Goal: Check status: Check status

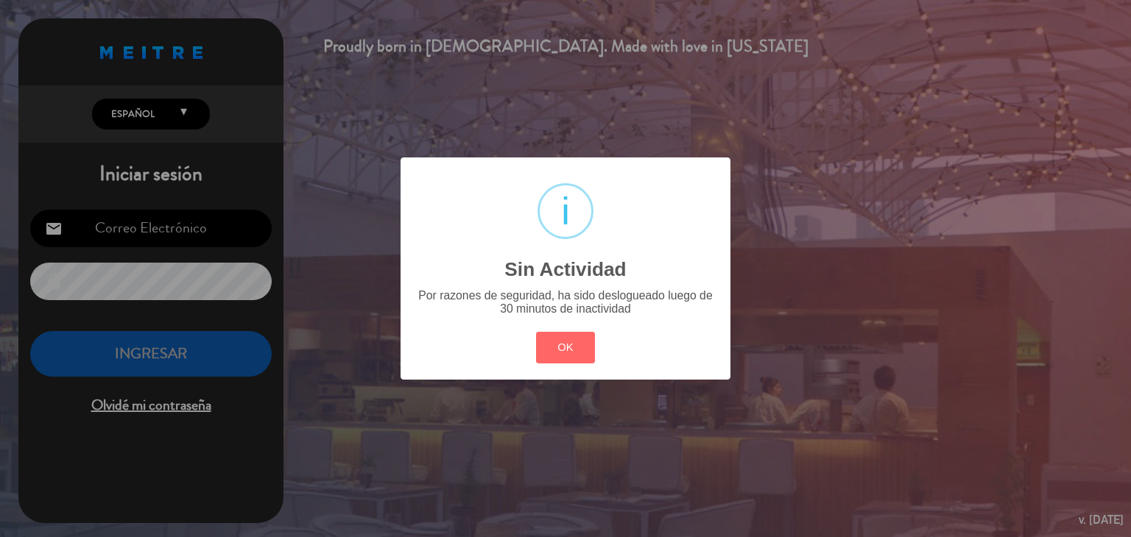
type input "[EMAIL_ADDRESS][DOMAIN_NAME]"
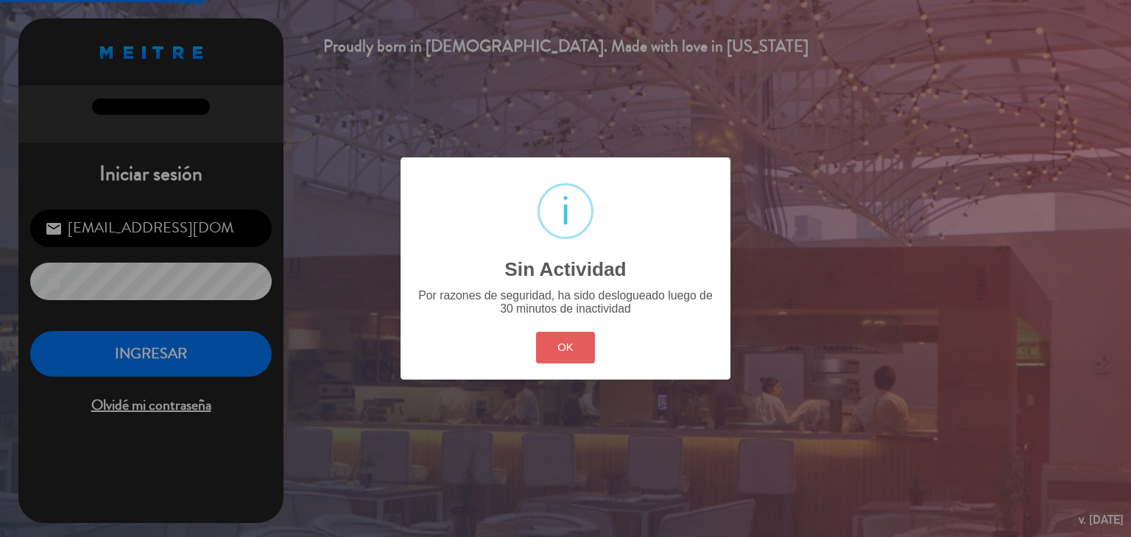
click at [552, 351] on button "OK" at bounding box center [566, 348] width 60 height 32
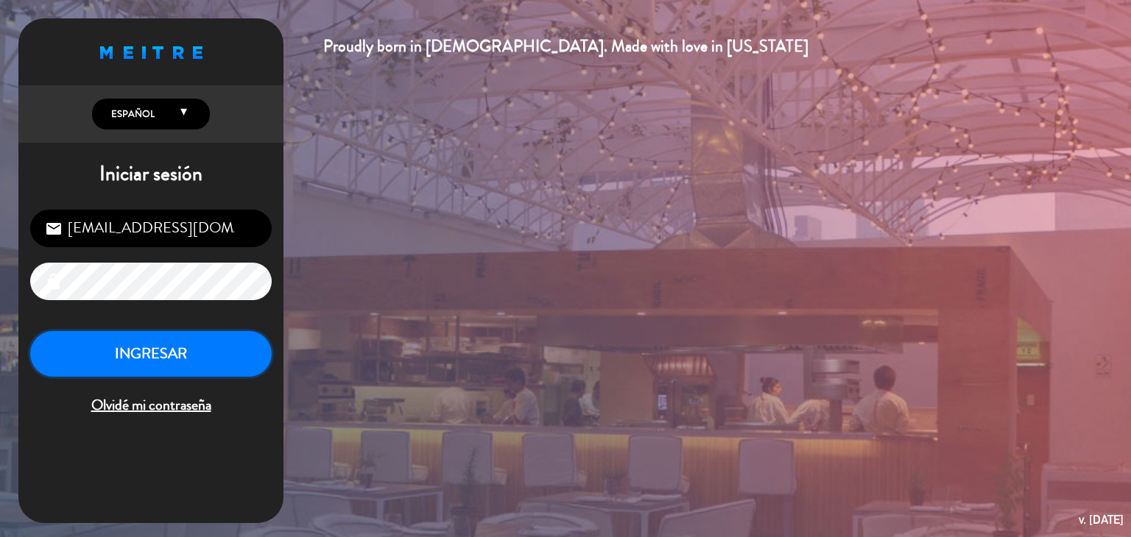
click at [184, 350] on button "INGRESAR" at bounding box center [150, 354] width 241 height 46
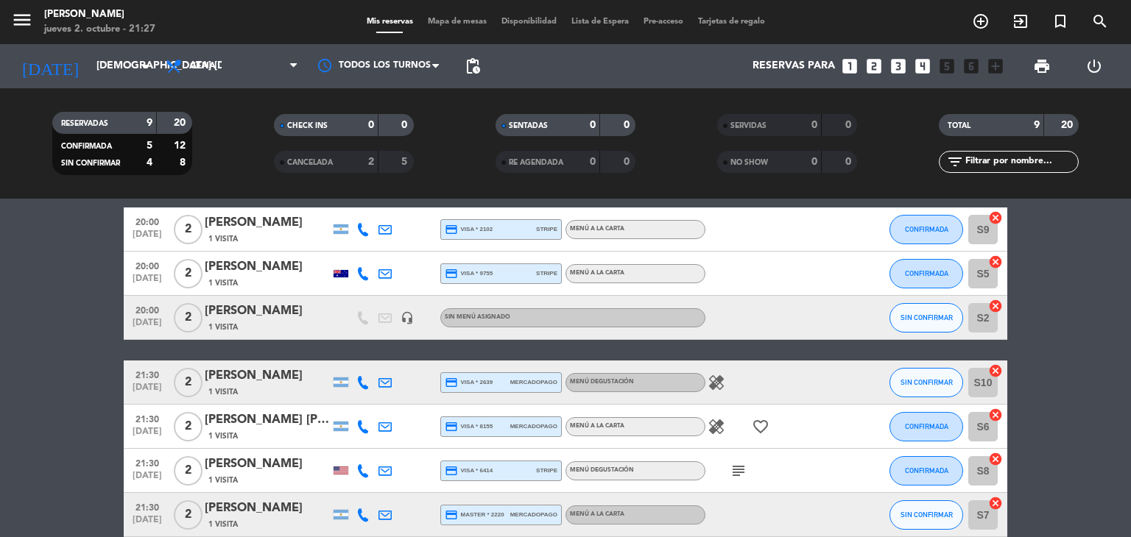
scroll to position [262, 0]
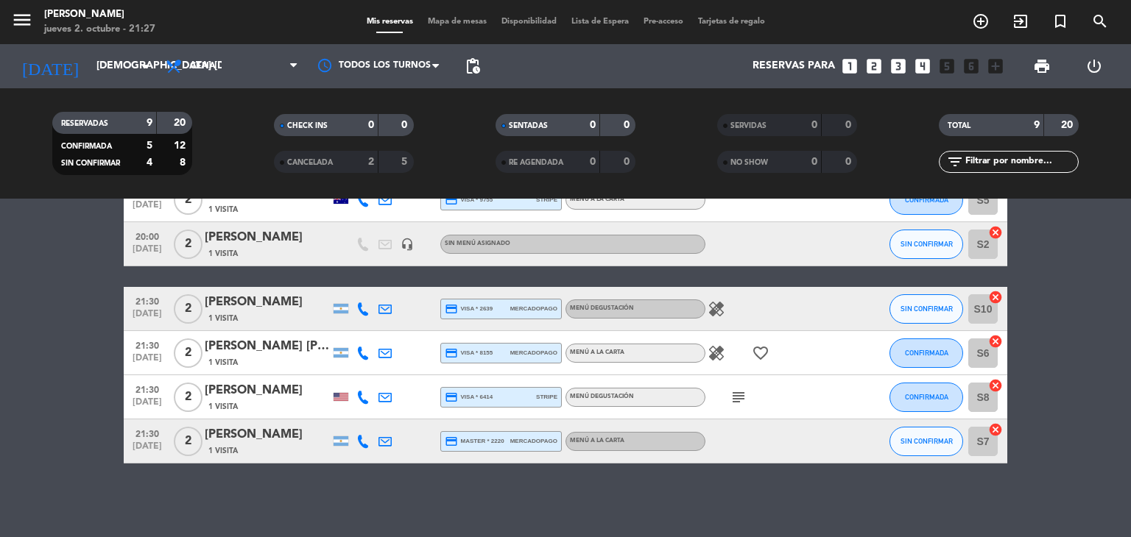
click at [740, 405] on icon "subject" at bounding box center [738, 398] width 18 height 18
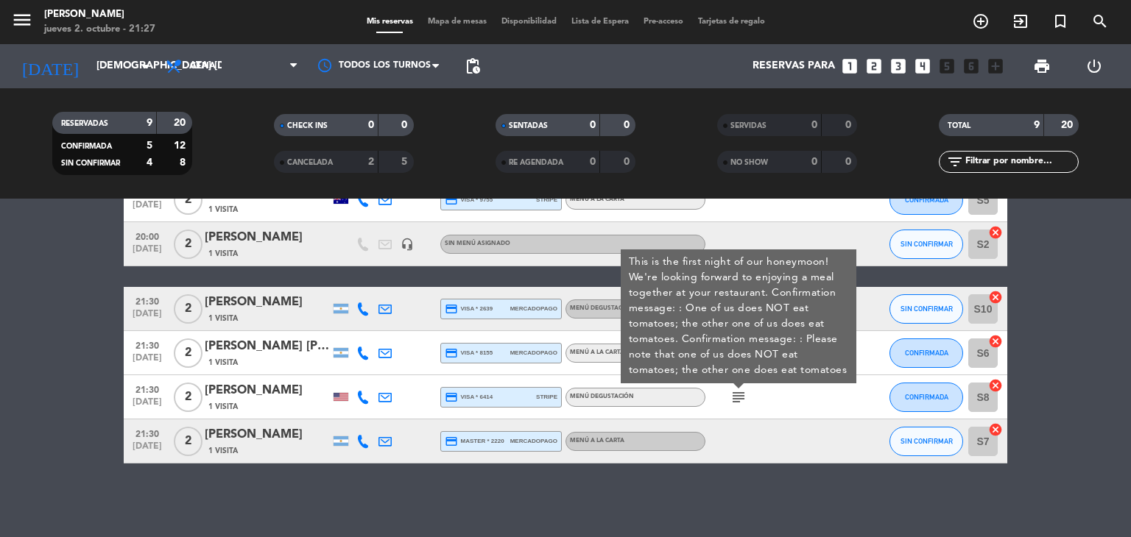
click at [740, 405] on icon "subject" at bounding box center [738, 398] width 18 height 18
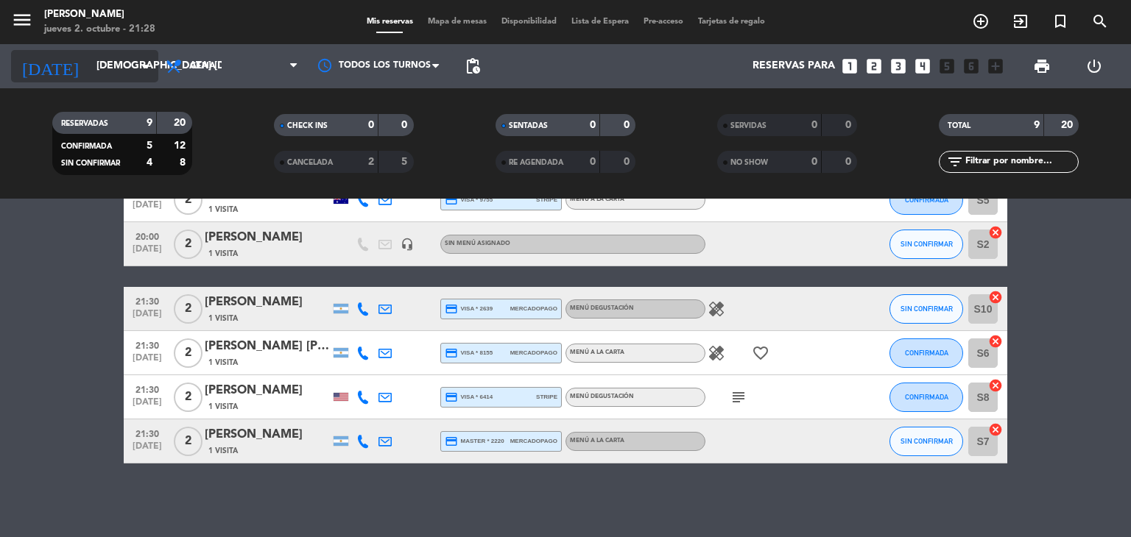
click at [141, 55] on input "[DEMOGRAPHIC_DATA] [DATE]" at bounding box center [159, 66] width 140 height 26
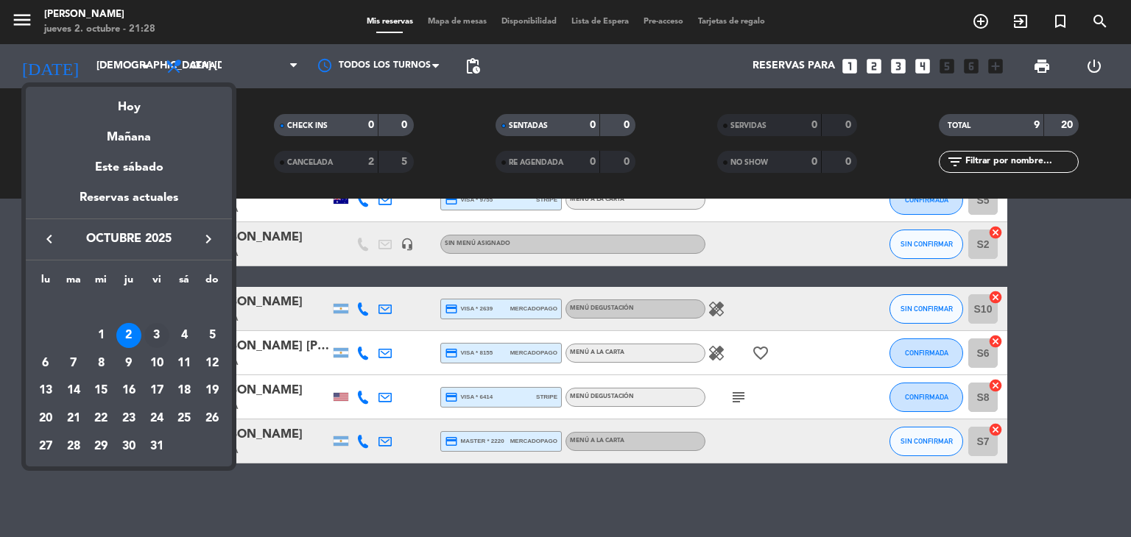
click at [156, 339] on div "3" at bounding box center [156, 335] width 25 height 25
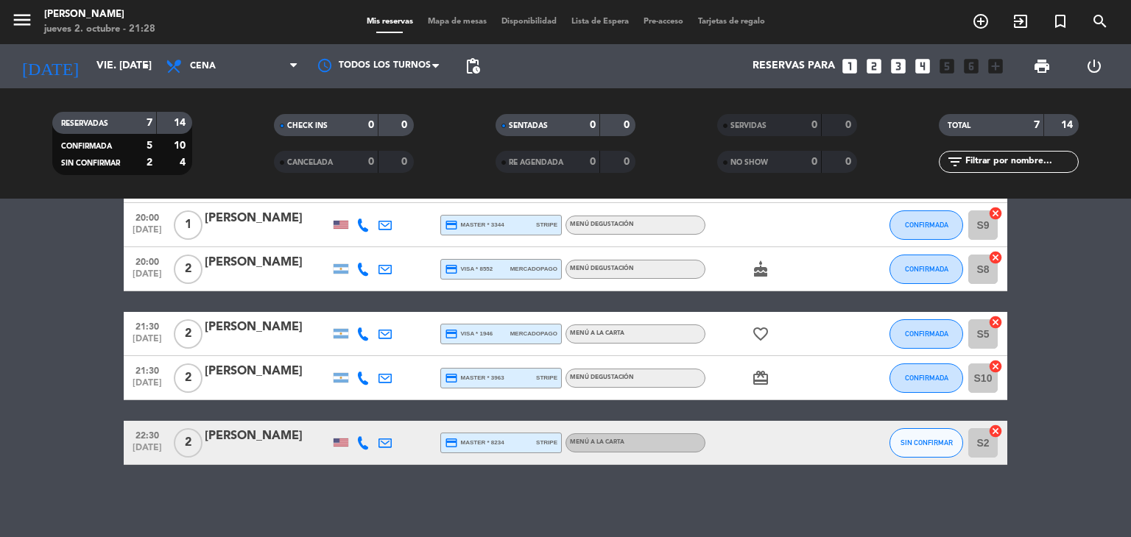
scroll to position [174, 0]
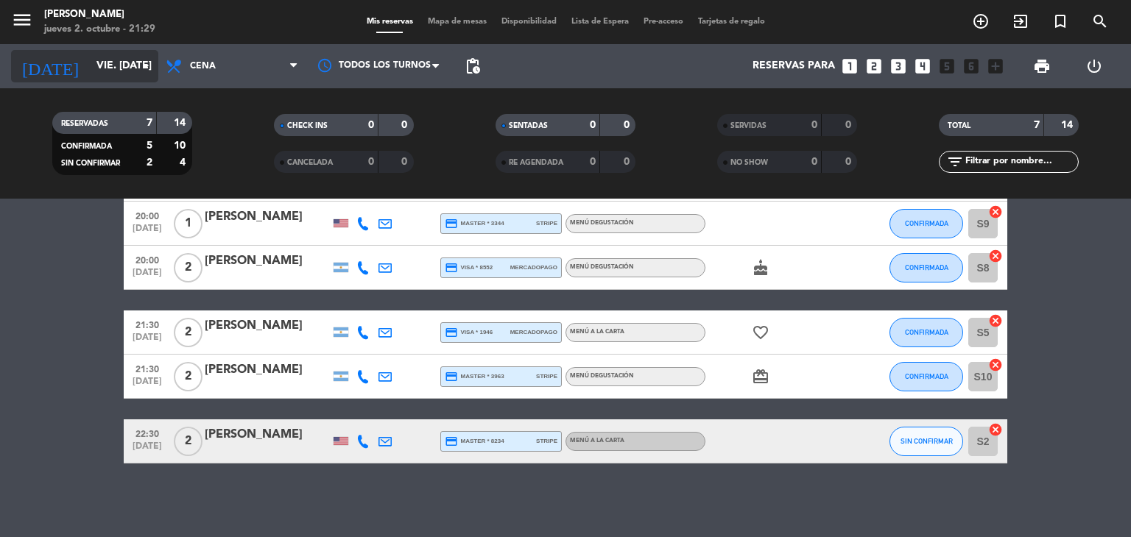
click at [139, 74] on icon "arrow_drop_down" at bounding box center [146, 66] width 18 height 18
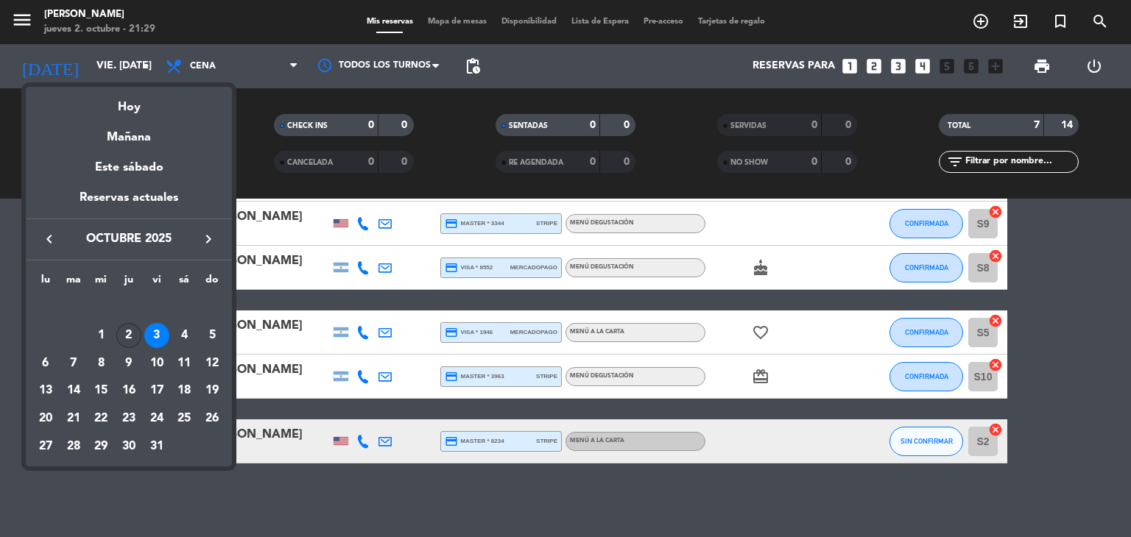
click at [131, 329] on div "2" at bounding box center [128, 335] width 25 height 25
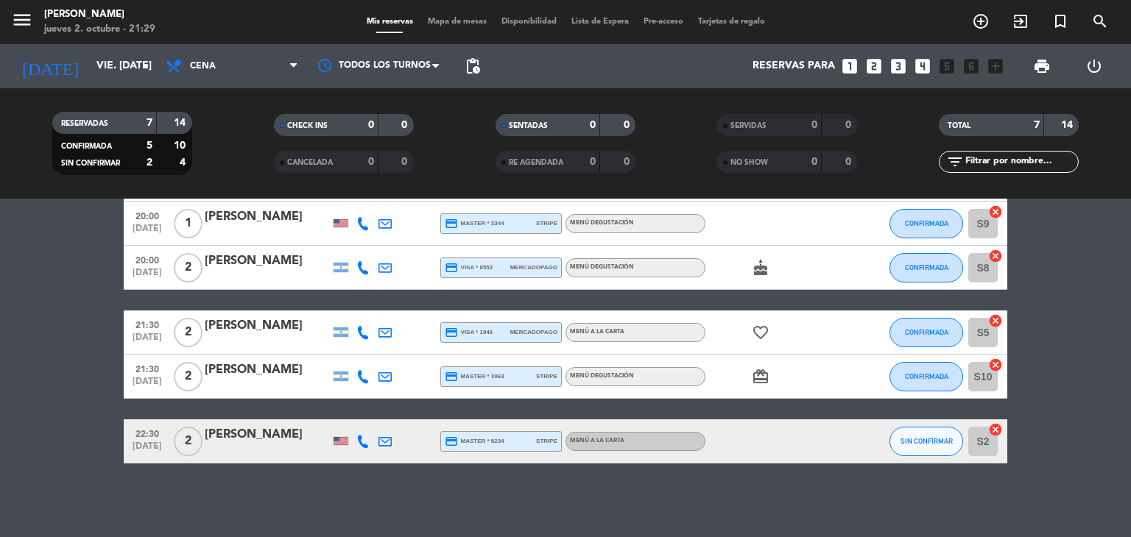
type input "[DEMOGRAPHIC_DATA] [DATE]"
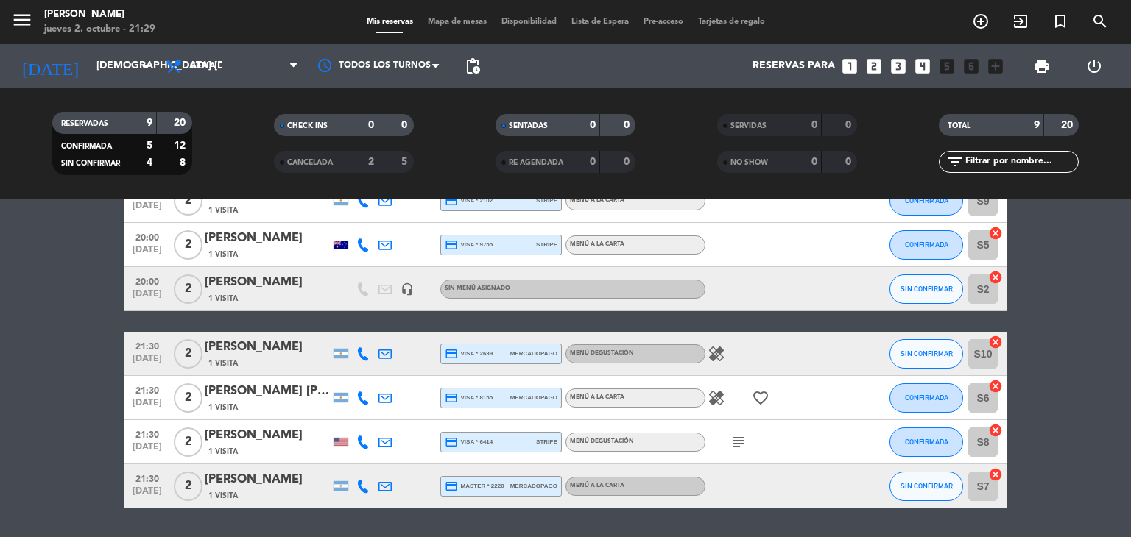
scroll to position [262, 0]
